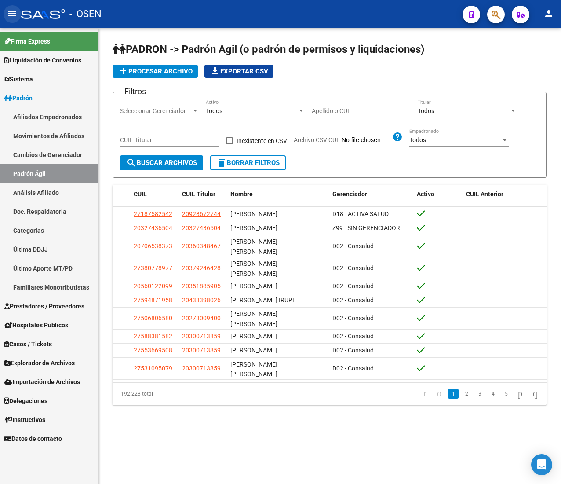
click at [14, 14] on mat-icon "menu" at bounding box center [12, 13] width 11 height 11
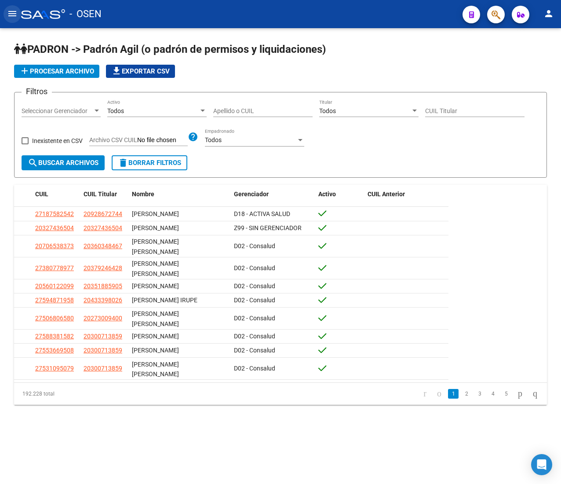
click at [15, 15] on mat-icon "menu" at bounding box center [12, 13] width 11 height 11
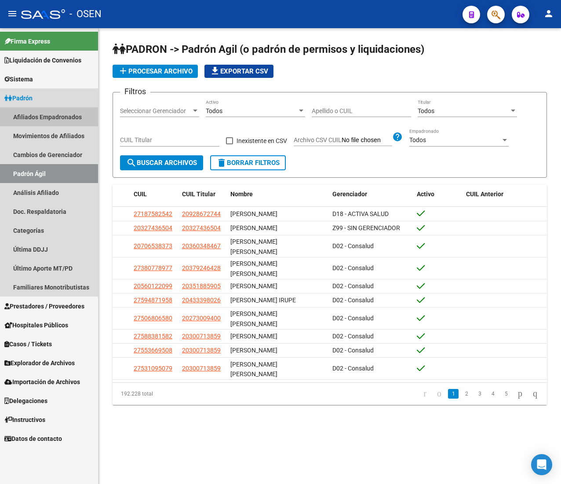
click at [33, 122] on link "Afiliados Empadronados" at bounding box center [49, 116] width 98 height 19
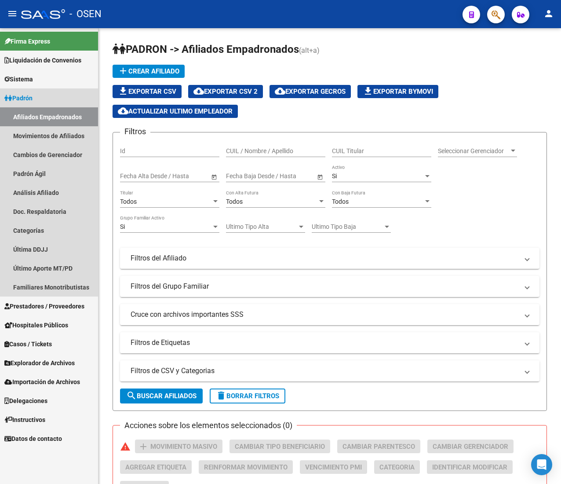
click at [40, 97] on link "Padrón" at bounding box center [49, 97] width 98 height 19
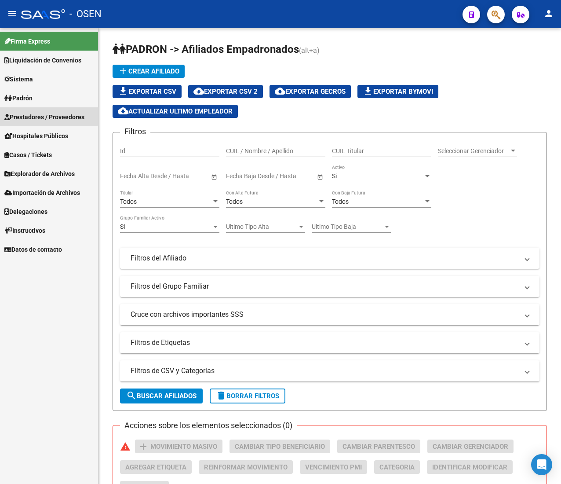
click at [40, 111] on link "Prestadores / Proveedores" at bounding box center [49, 116] width 98 height 19
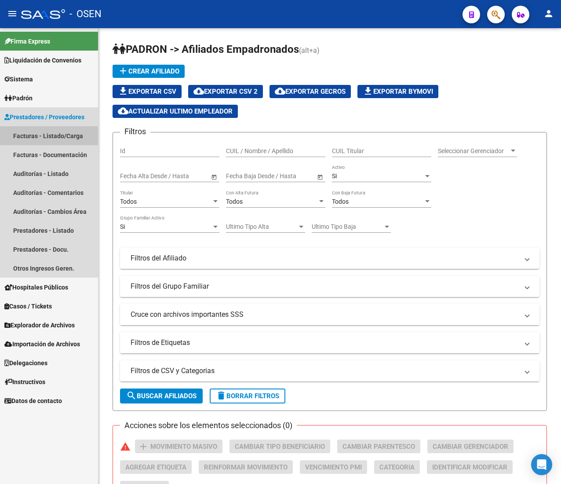
click at [36, 141] on link "Facturas - Listado/Carga" at bounding box center [49, 135] width 98 height 19
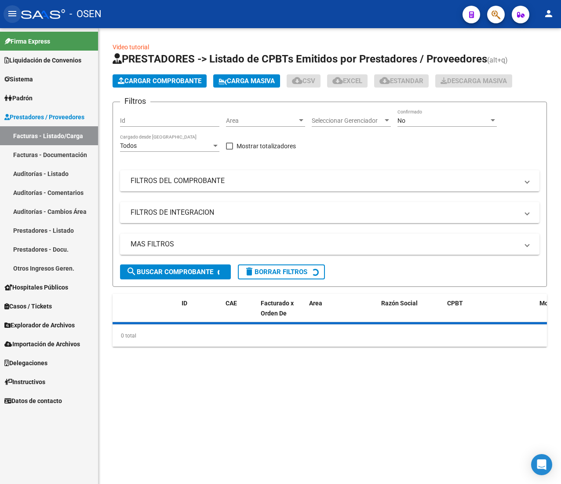
click at [12, 19] on button "menu" at bounding box center [13, 14] width 18 height 18
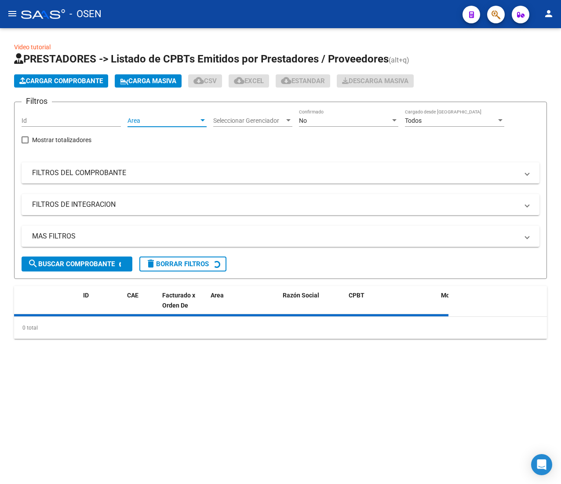
click at [148, 117] on span "Area" at bounding box center [162, 120] width 71 height 7
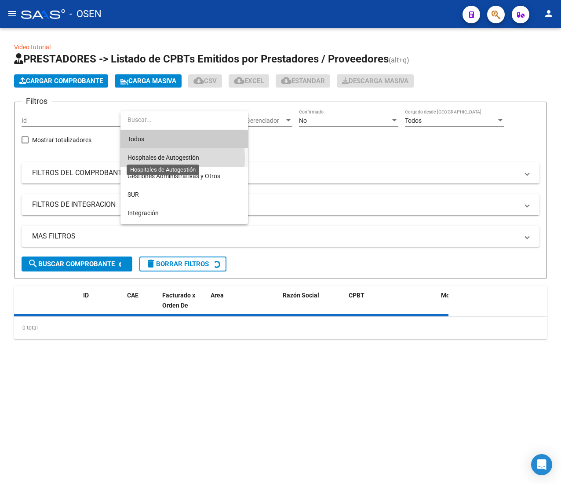
click at [161, 158] on span "Hospitales de Autogestión" at bounding box center [163, 157] width 72 height 7
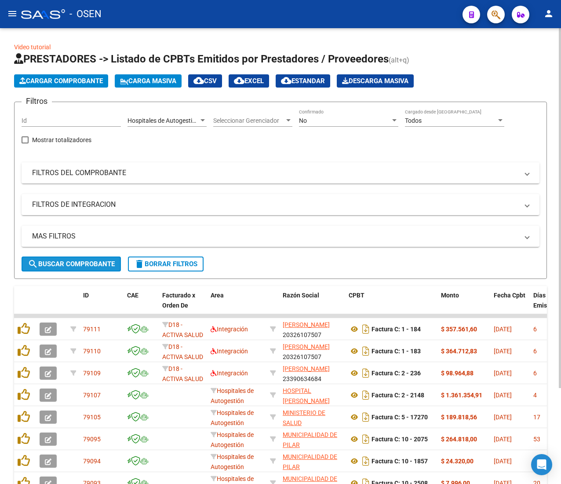
click at [89, 261] on span "search Buscar Comprobante" at bounding box center [71, 264] width 87 height 8
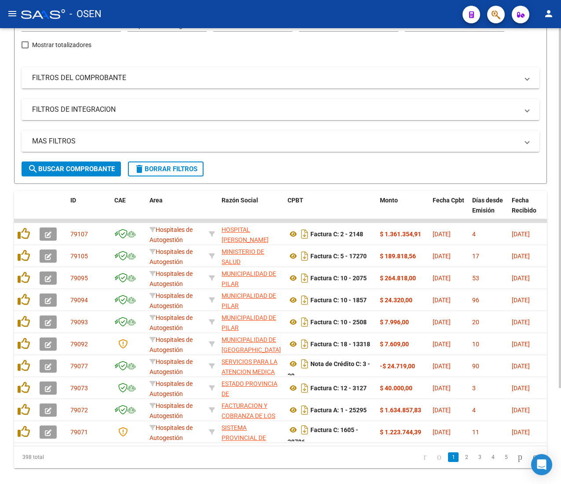
scroll to position [121, 0]
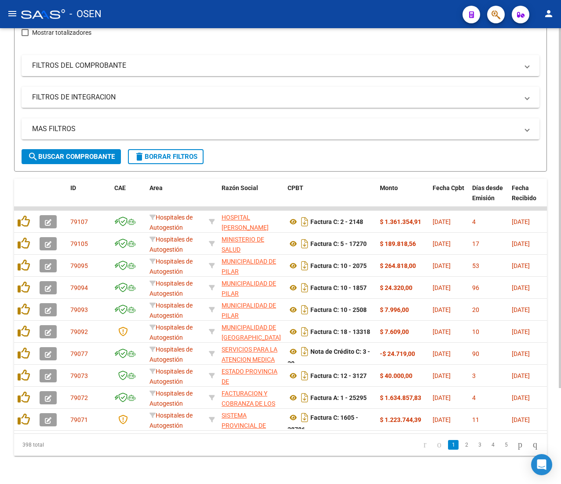
click at [553, 159] on div "Video tutorial PRESTADORES -> Listado de CPBTs Emitidos por Prestadores / Prove…" at bounding box center [281, 202] width 563 height 563
click at [501, 448] on link "5" at bounding box center [506, 445] width 11 height 10
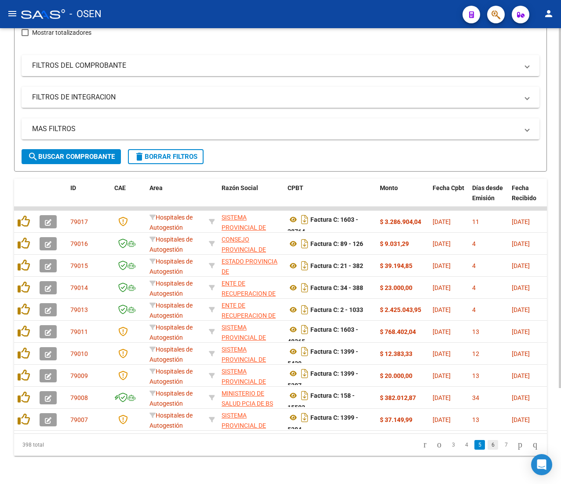
click at [488, 448] on link "6" at bounding box center [493, 445] width 11 height 10
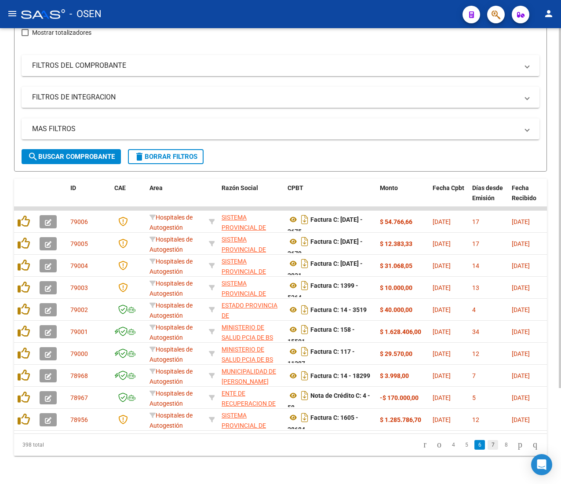
click at [488, 448] on link "7" at bounding box center [493, 445] width 11 height 10
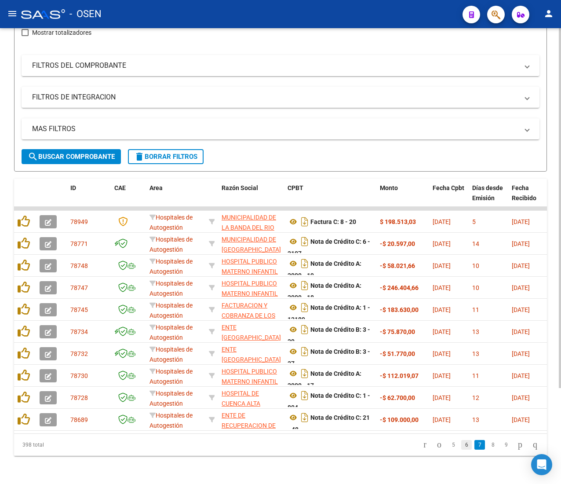
click at [461, 446] on link "6" at bounding box center [466, 445] width 11 height 10
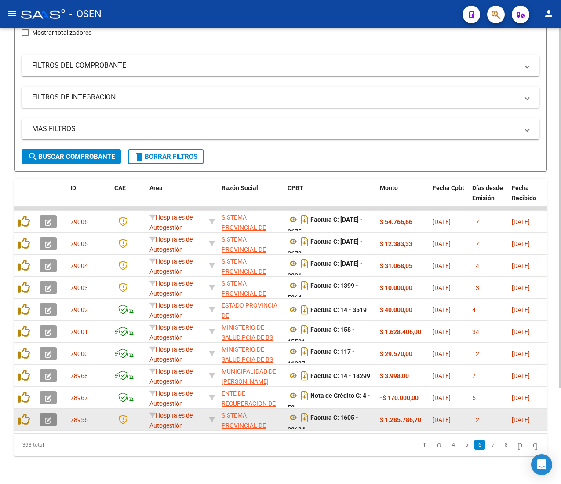
click at [51, 413] on button "button" at bounding box center [48, 419] width 17 height 13
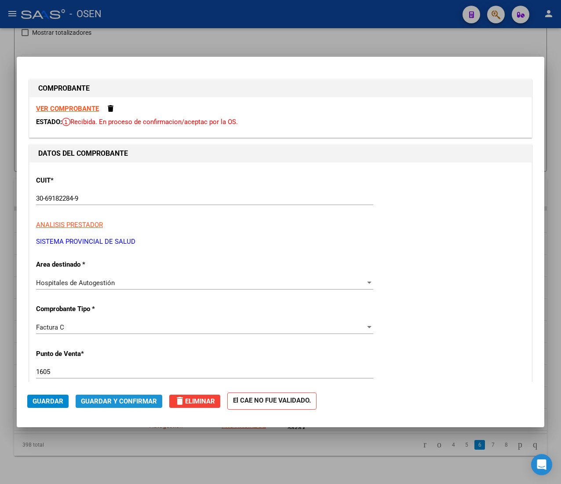
click at [89, 394] on button "Guardar y Confirmar" at bounding box center [119, 400] width 87 height 13
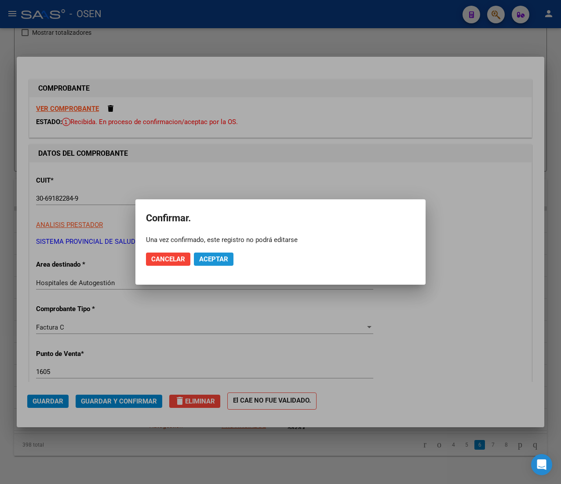
click at [208, 265] on button "Aceptar" at bounding box center [214, 258] width 40 height 13
click at [208, 265] on button "Guardar igualmente." at bounding box center [236, 258] width 85 height 13
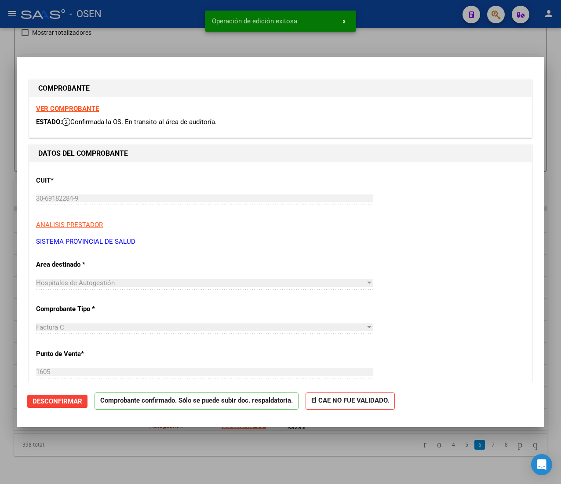
click at [61, 112] on strong "VER COMPROBANTE" at bounding box center [67, 109] width 63 height 8
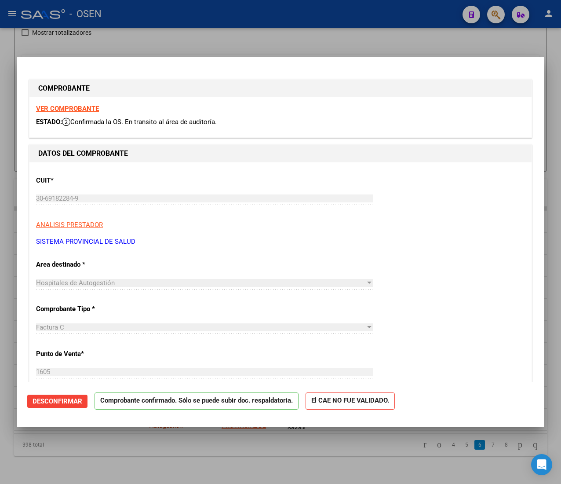
click at [129, 21] on div at bounding box center [280, 242] width 561 height 484
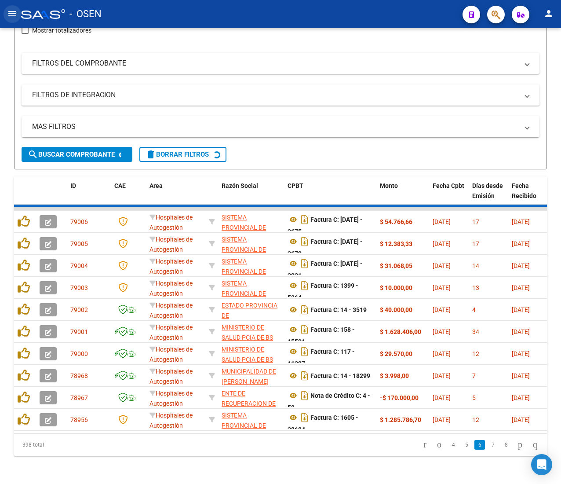
click at [8, 21] on button "menu" at bounding box center [13, 14] width 18 height 18
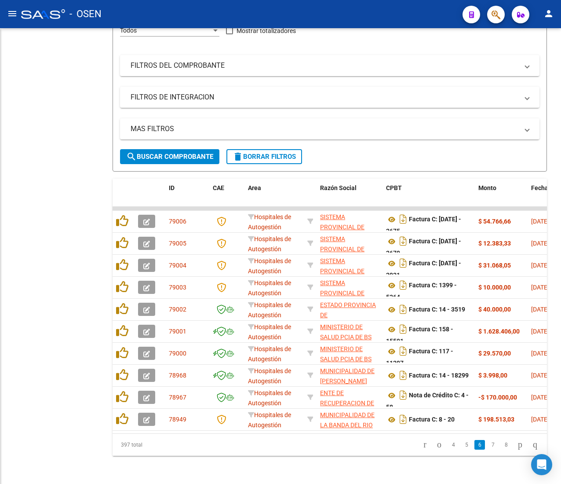
scroll to position [127, 0]
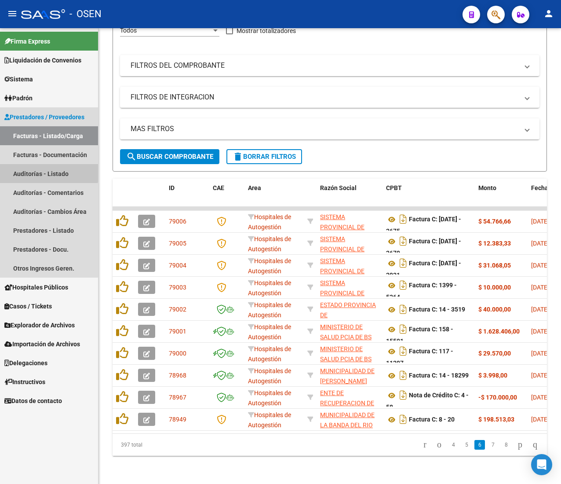
click at [29, 168] on link "Auditorías - Listado" at bounding box center [49, 173] width 98 height 19
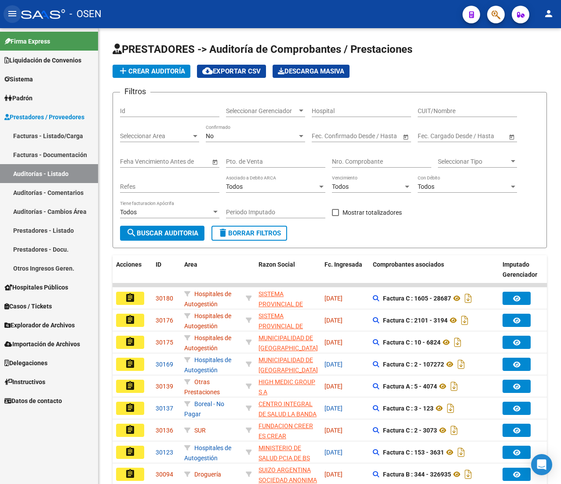
click at [14, 11] on mat-icon "menu" at bounding box center [12, 13] width 11 height 11
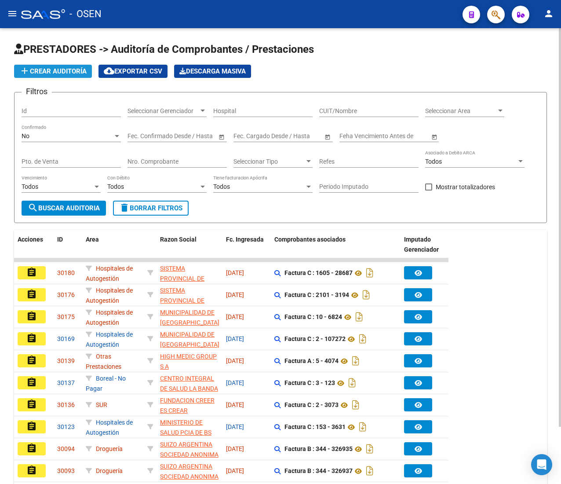
click at [36, 70] on span "add Crear Auditoría" at bounding box center [52, 71] width 67 height 8
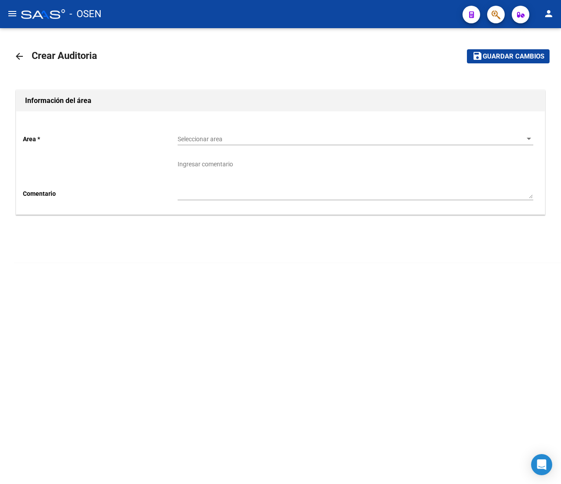
click at [204, 133] on div "Seleccionar area Seleccionar area" at bounding box center [356, 136] width 356 height 18
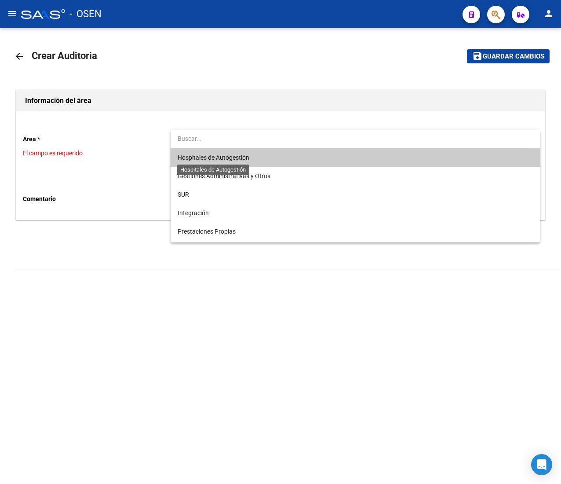
click at [216, 154] on span "Hospitales de Autogestión" at bounding box center [214, 157] width 72 height 7
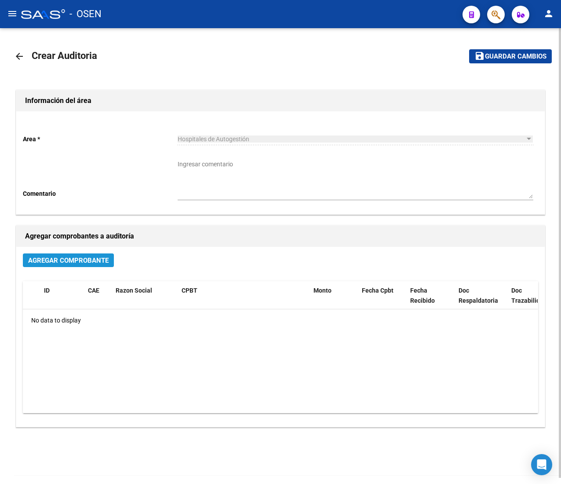
click at [68, 263] on span "Agregar Comprobante" at bounding box center [68, 260] width 80 height 8
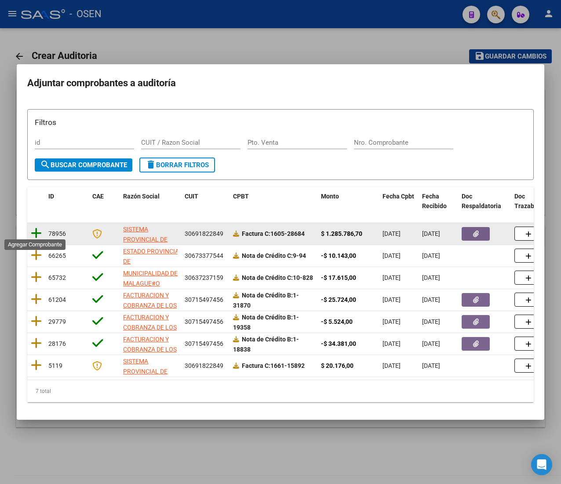
click at [38, 231] on icon at bounding box center [36, 233] width 11 height 12
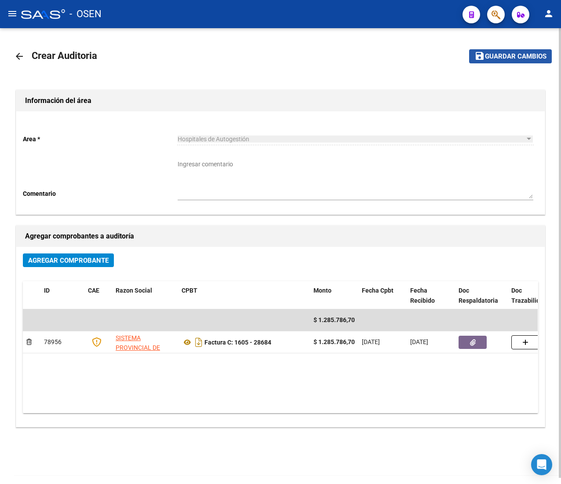
click at [507, 55] on span "Guardar cambios" at bounding box center [516, 57] width 62 height 8
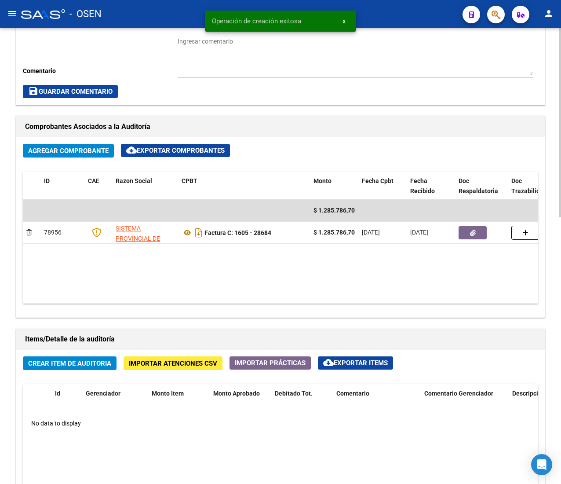
scroll to position [641, 0]
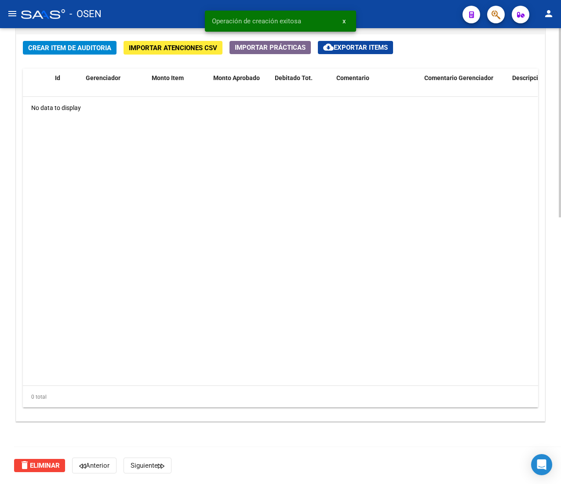
click at [561, 453] on html "menu - OSEN person Firma Express Liquidación de Convenios ARCA - Aportes RG / M…" at bounding box center [280, 242] width 561 height 484
click at [78, 52] on button "Crear Item de Auditoria" at bounding box center [70, 48] width 94 height 14
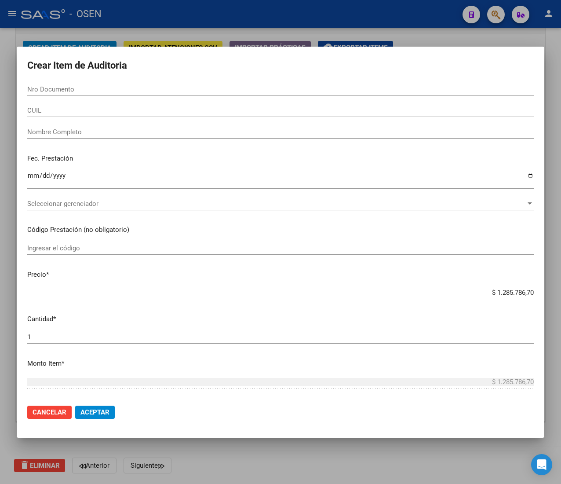
click at [52, 87] on input "Nro Documento" at bounding box center [280, 89] width 506 height 8
paste input "54783215"
type input "54783215"
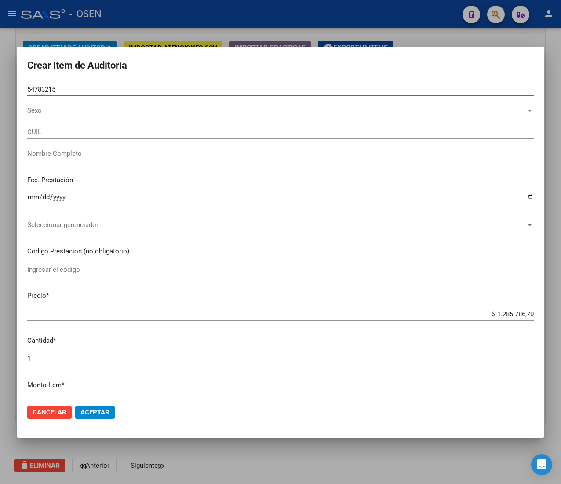
type input "27547832154"
type input "[PERSON_NAME]"
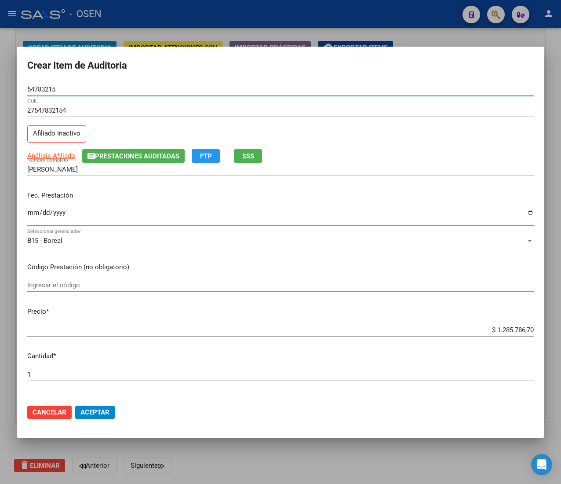
type input "54783215"
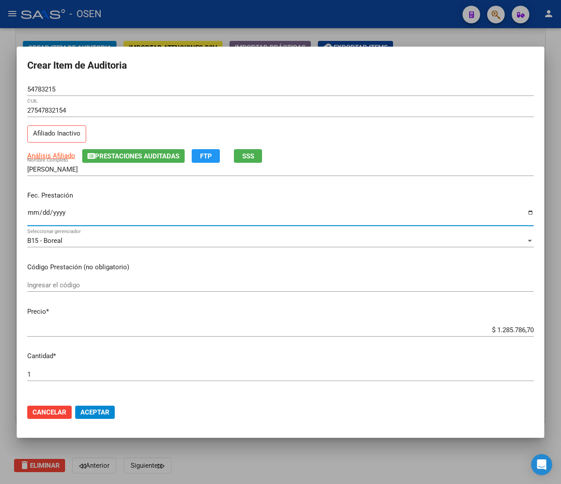
click at [30, 215] on input "Ingresar la fecha" at bounding box center [280, 216] width 506 height 14
type input "[DATE]"
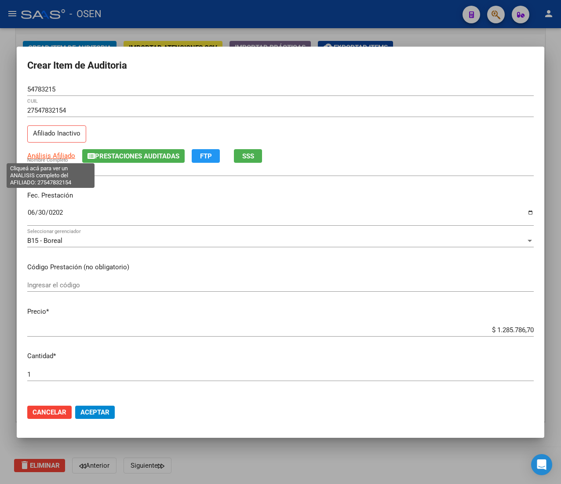
click at [49, 156] on span "Análisis Afiliado" at bounding box center [51, 156] width 48 height 8
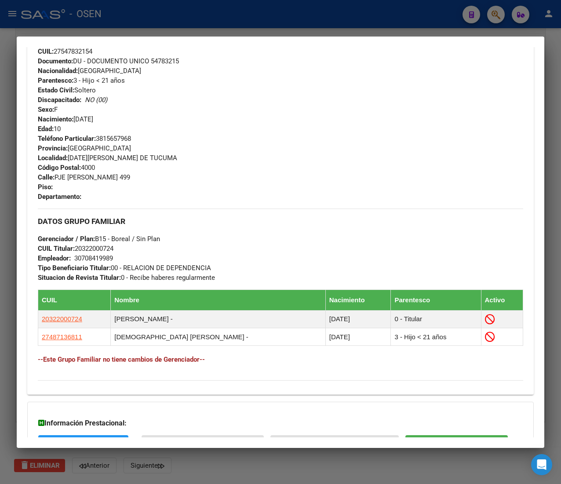
scroll to position [447, 0]
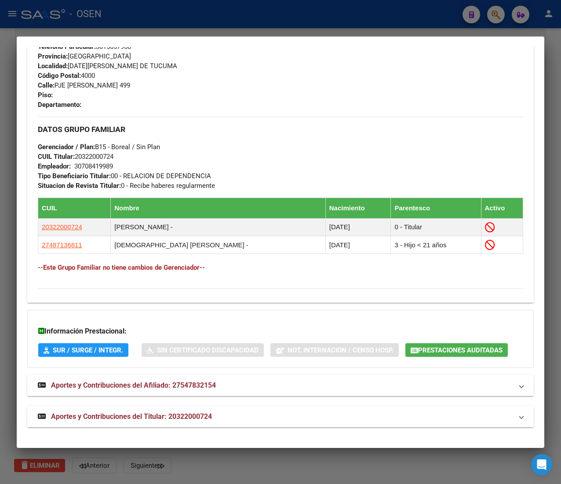
click at [214, 416] on mat-panel-title "Aportes y Contribuciones del Titular: 20322000724" at bounding box center [275, 416] width 475 height 11
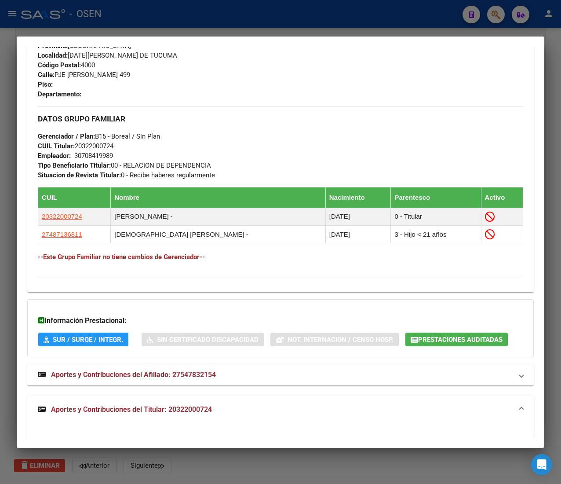
scroll to position [411, 0]
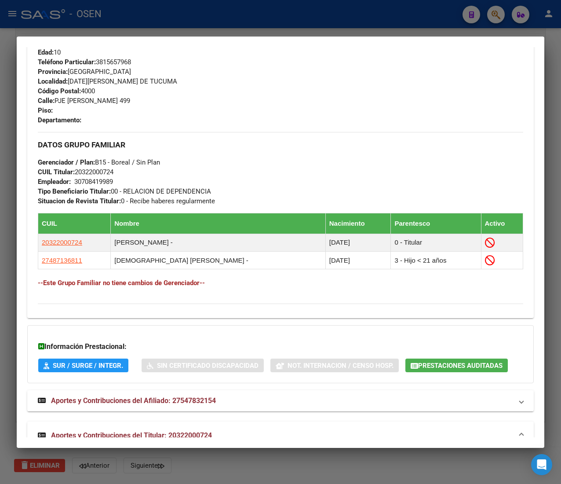
click at [220, 19] on div at bounding box center [280, 242] width 561 height 484
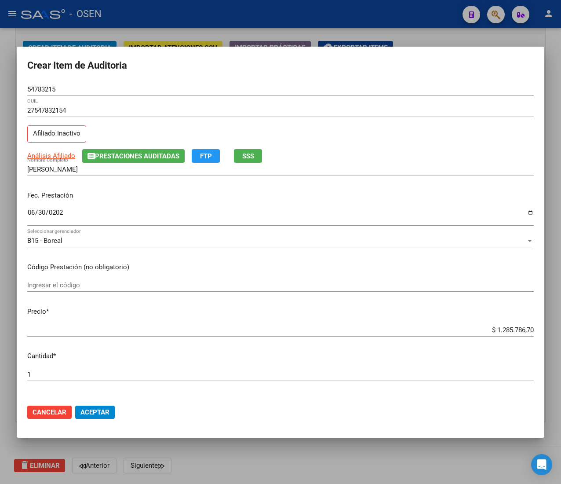
click at [493, 330] on input "$ 1.285.786,70" at bounding box center [280, 330] width 506 height 8
type input "$ 0,02"
type input "$ 0,21"
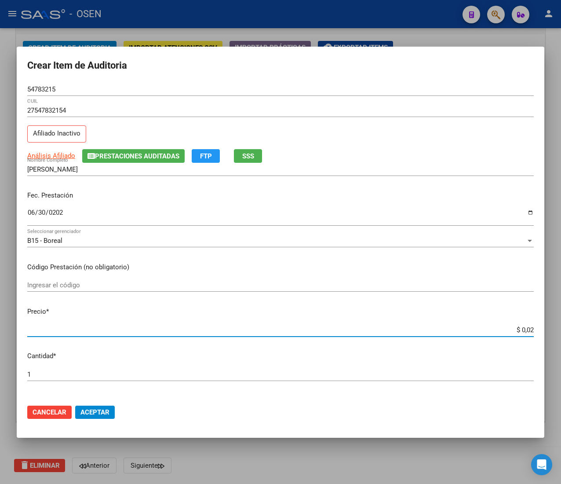
type input "$ 0,21"
type input "$ 2,10"
type input "$ 21,06"
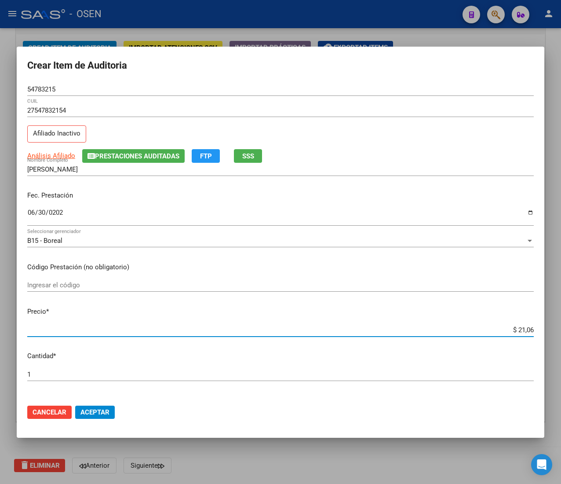
type input "$ 210,68"
type input "$ 2.106,80"
type input "$ 21.068,05"
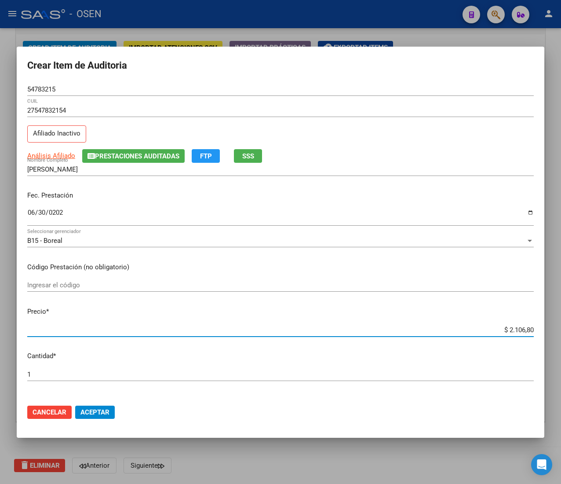
type input "$ 21.068,05"
click at [102, 409] on span "Aceptar" at bounding box center [94, 412] width 29 height 8
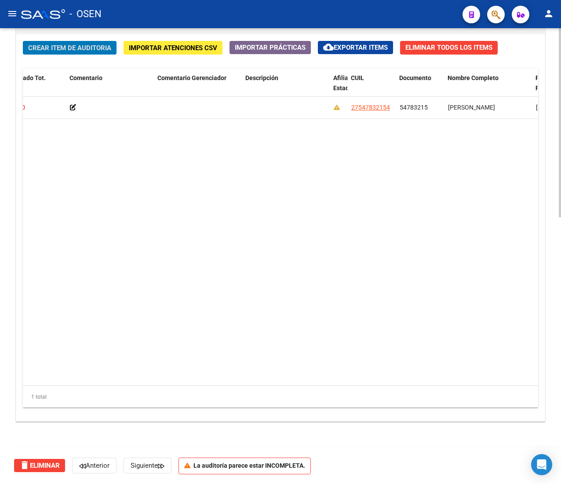
scroll to position [0, 298]
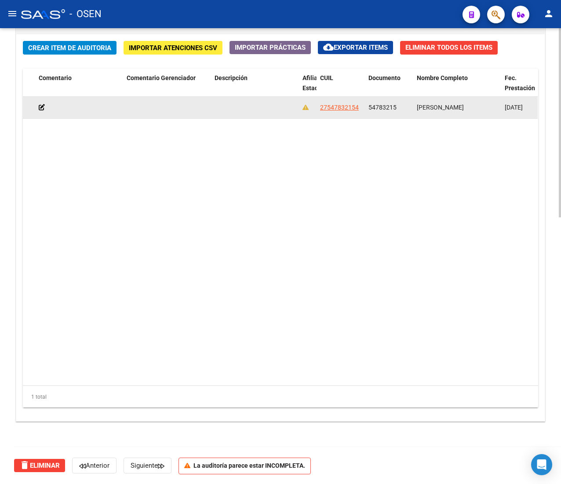
click at [375, 106] on span "54783215" at bounding box center [382, 107] width 28 height 7
copy span "54783215"
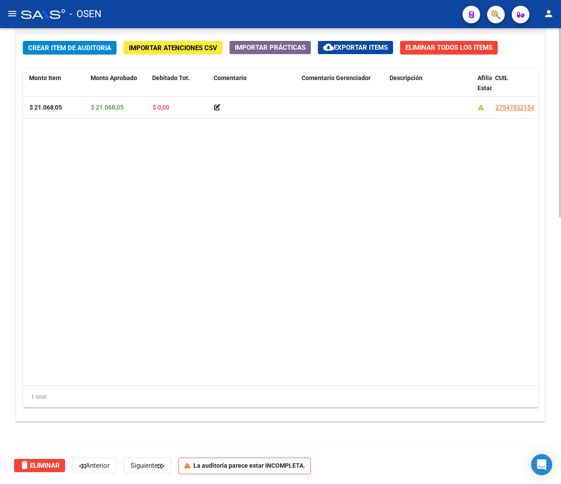
scroll to position [378, 0]
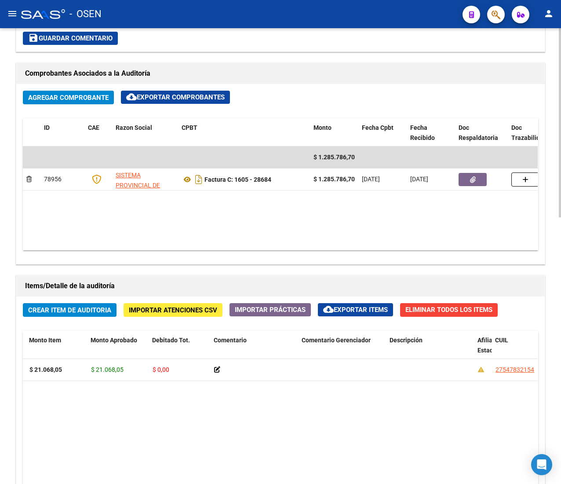
click at [74, 311] on span "Crear Item de Auditoria" at bounding box center [69, 310] width 83 height 8
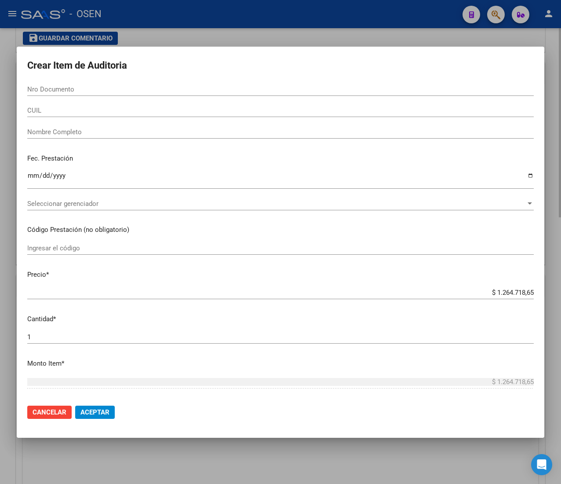
paste input "57439075"
type input "57439075"
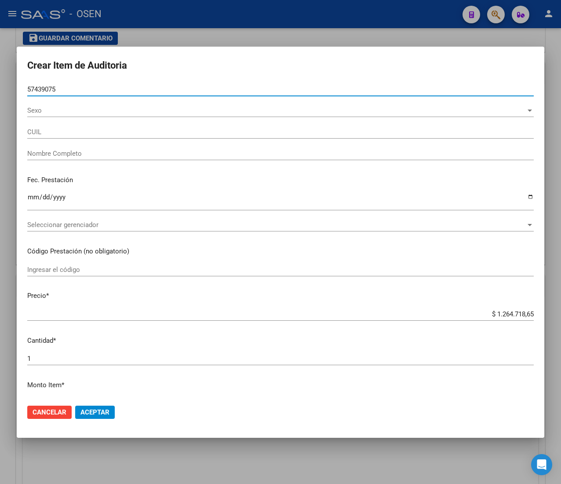
type input "27574390759"
type input "[PERSON_NAME]"
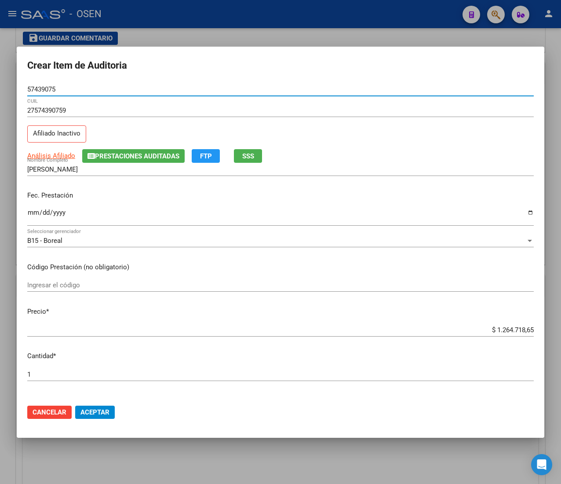
type input "57439075"
click at [34, 210] on input "Ingresar la fecha" at bounding box center [280, 216] width 506 height 14
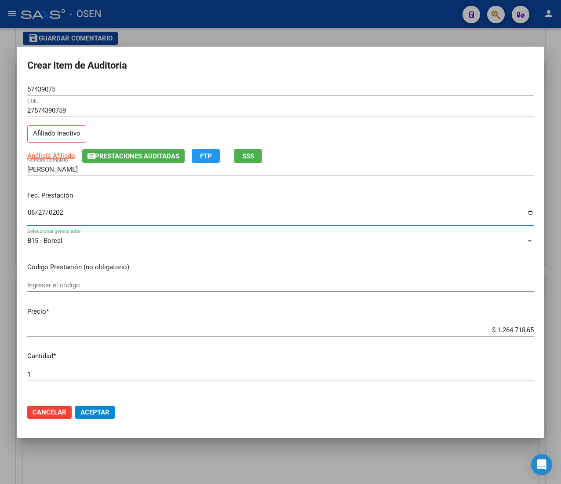
type input "[DATE]"
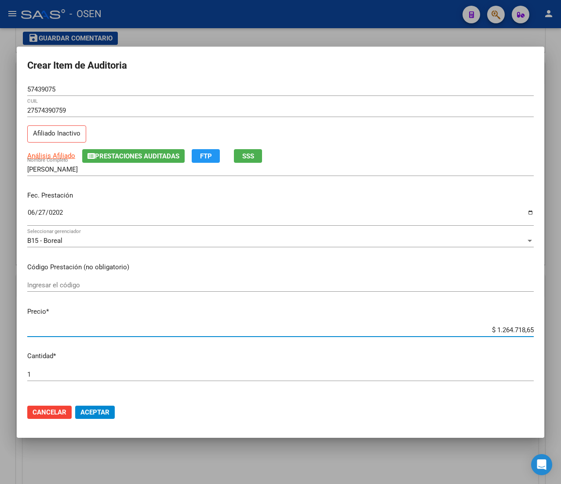
click at [496, 331] on input "$ 1.264.718,65" at bounding box center [280, 330] width 506 height 8
type input "$ 0,02"
type input "$ 0,21"
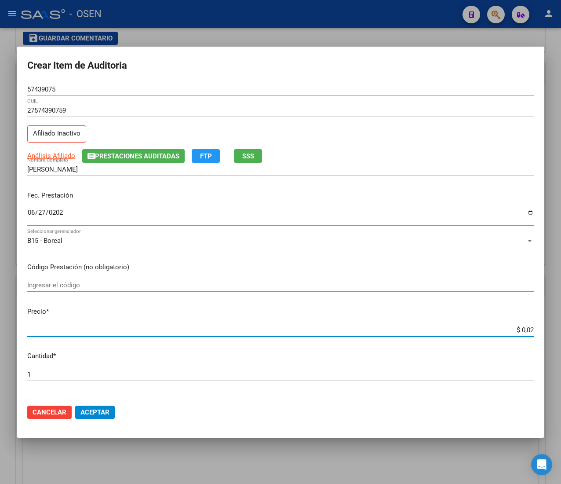
type input "$ 0,21"
type input "$ 2,10"
type input "$ 21,06"
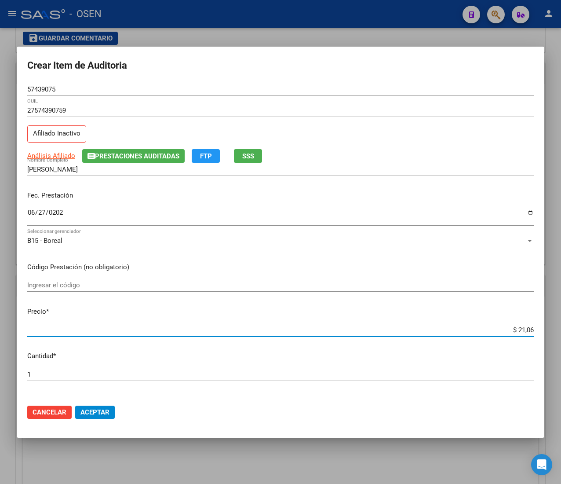
type input "$ 210,68"
type input "$ 2.106,80"
type input "$ 21.068,05"
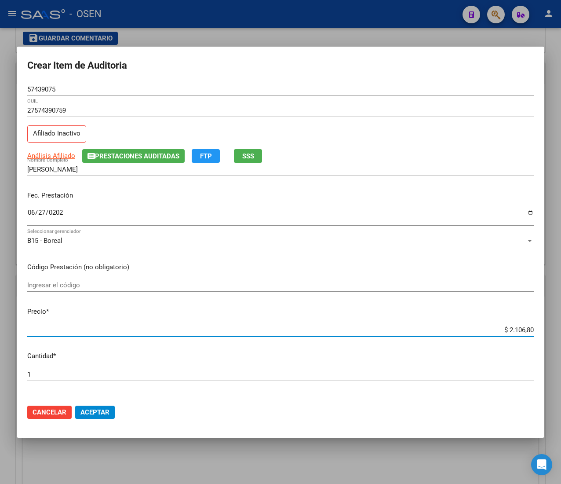
type input "$ 21.068,05"
click at [99, 406] on button "Aceptar" at bounding box center [95, 411] width 40 height 13
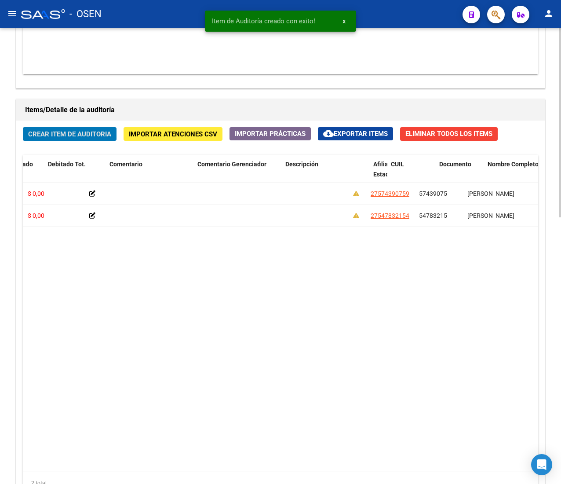
scroll to position [0, 264]
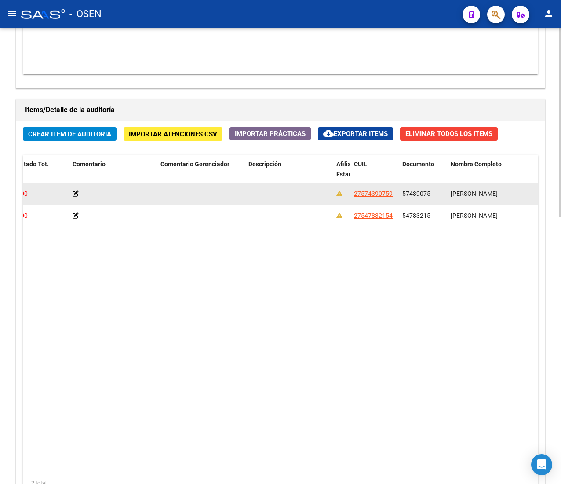
click at [414, 192] on span "57439075" at bounding box center [416, 193] width 28 height 7
copy span "57439075"
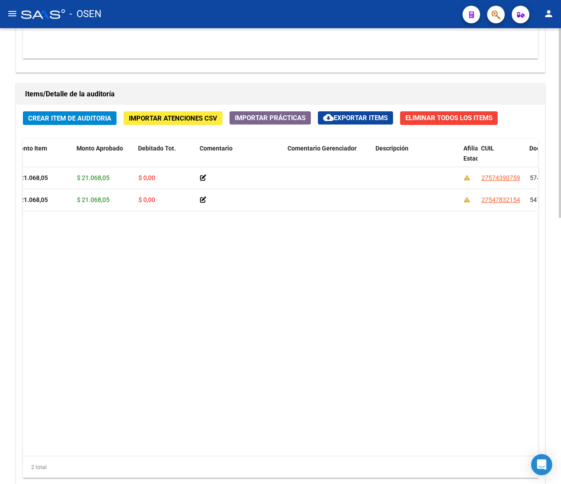
scroll to position [554, 0]
